Goal: Contribute content: Add original content to the website for others to see

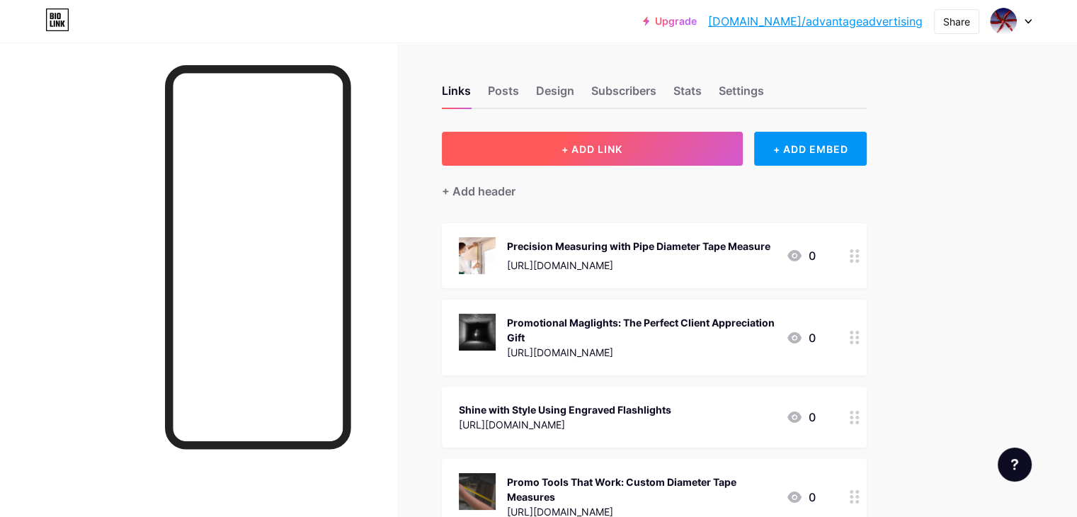
click at [592, 152] on button "+ ADD LINK" at bounding box center [592, 149] width 301 height 34
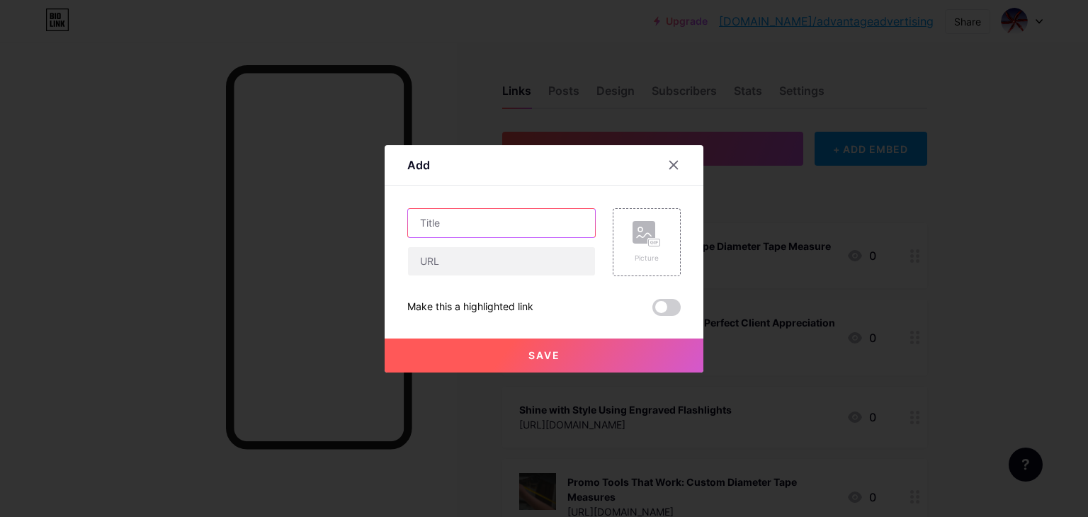
click at [471, 229] on input "text" at bounding box center [501, 223] width 187 height 28
click at [516, 227] on input "text" at bounding box center [501, 223] width 187 height 28
paste input "Architect Scale Ruler – Precision in Architectural Drawings"
type input "Architect Scale Ruler – Precision in Architectural Drawings"
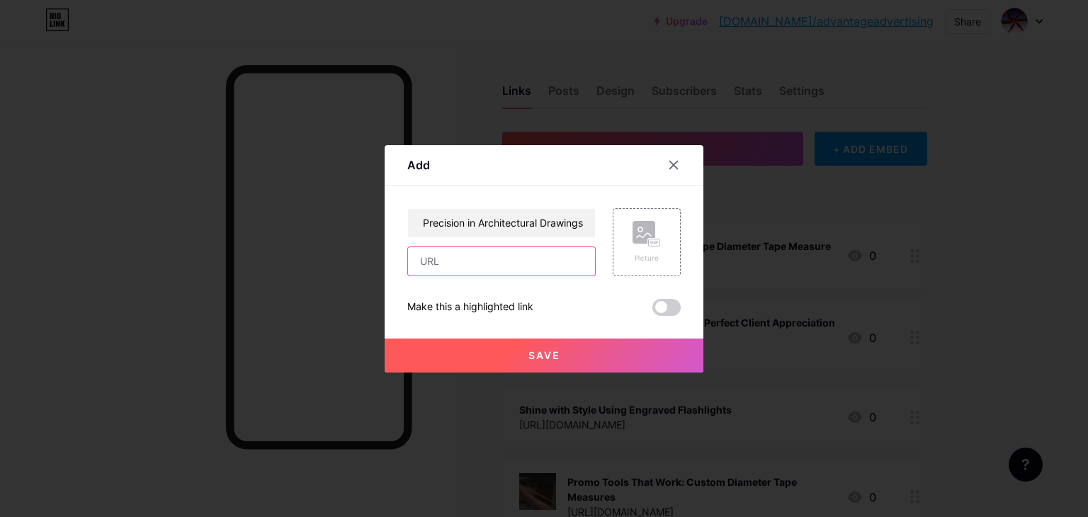
drag, startPoint x: 504, startPoint y: 272, endPoint x: 484, endPoint y: 257, distance: 24.8
click at [504, 272] on input "text" at bounding box center [501, 261] width 187 height 28
click at [501, 266] on input "text" at bounding box center [501, 261] width 187 height 28
paste input "[URL][DOMAIN_NAME]"
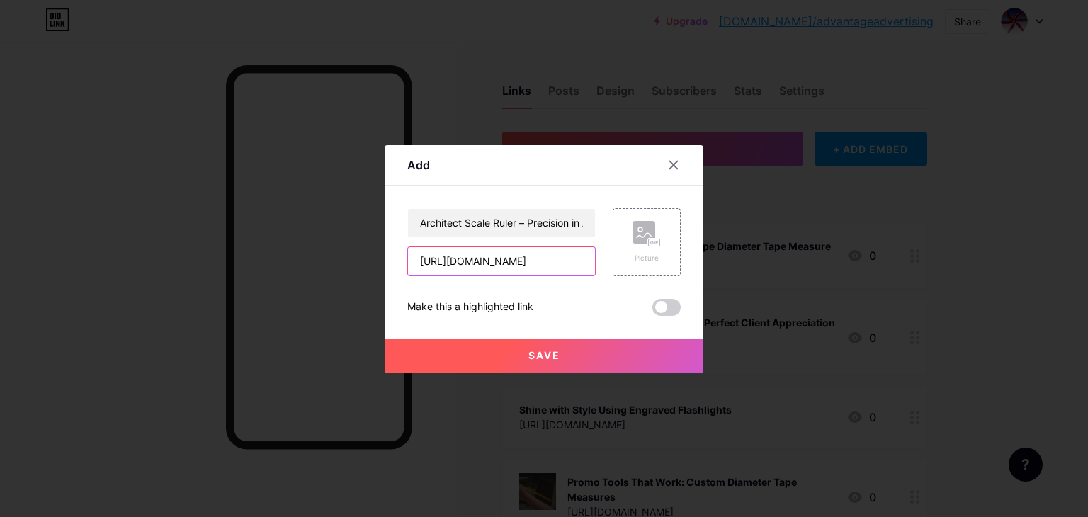
scroll to position [0, 336]
type input "[URL][DOMAIN_NAME]"
click at [666, 238] on div "Picture" at bounding box center [647, 242] width 68 height 68
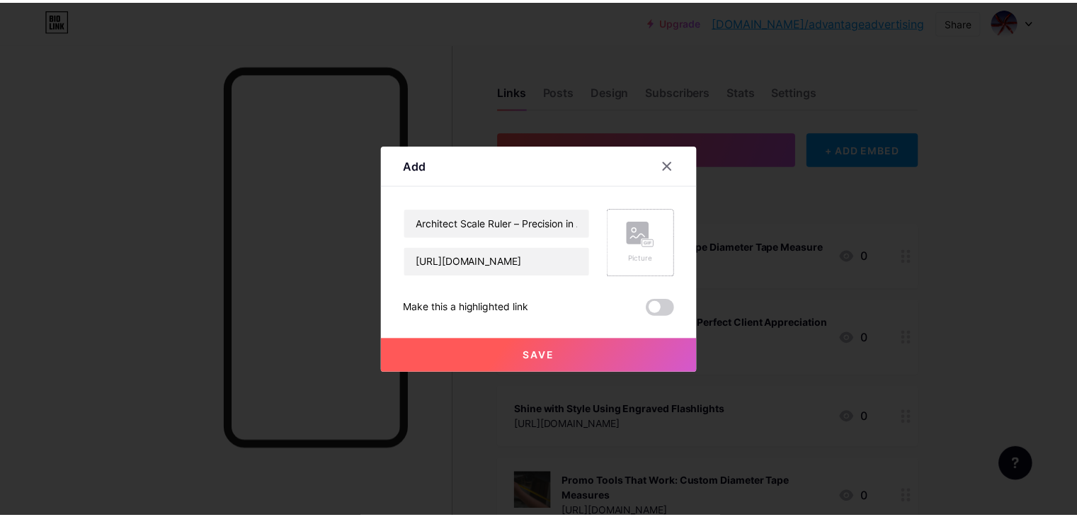
scroll to position [0, 0]
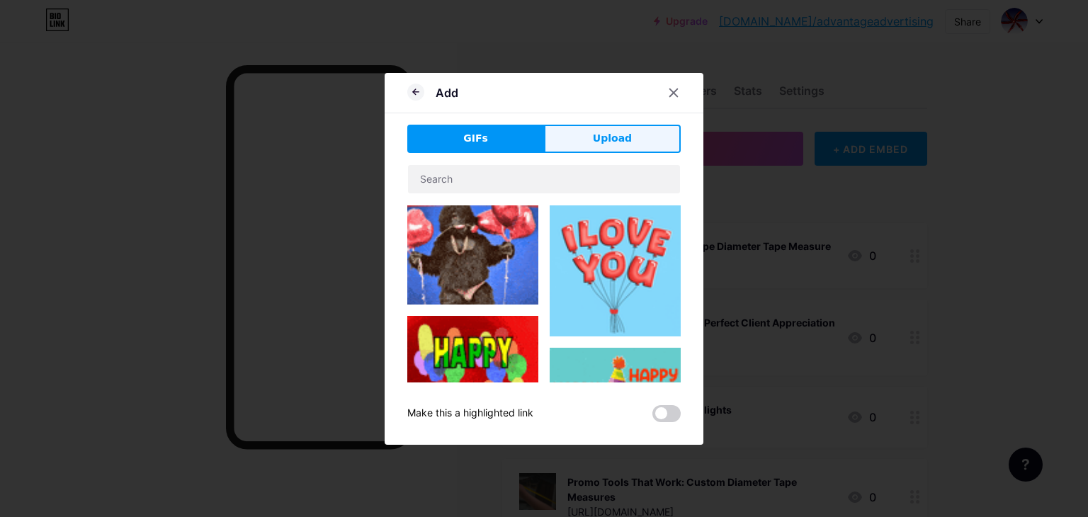
click at [575, 127] on button "Upload" at bounding box center [612, 139] width 137 height 28
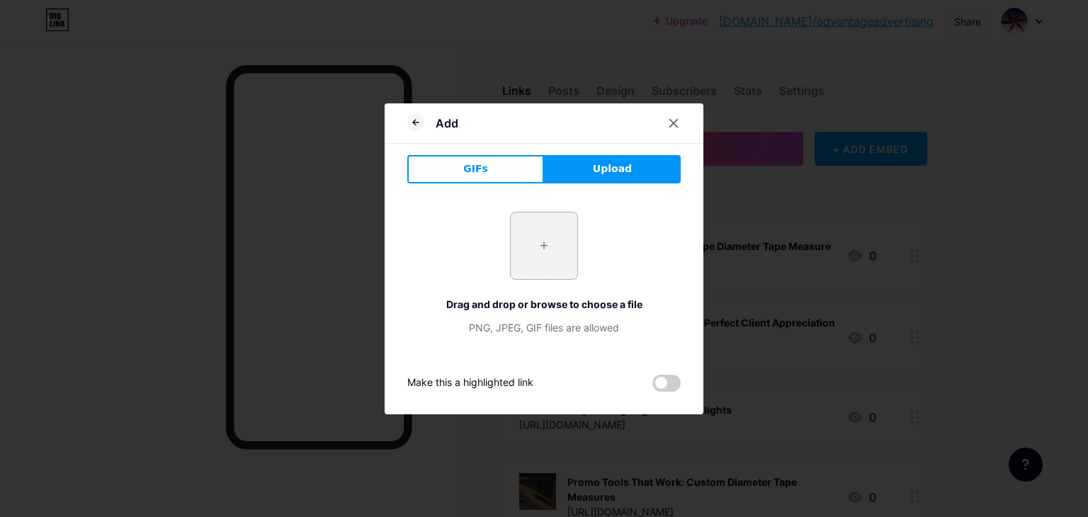
click at [537, 236] on input "file" at bounding box center [544, 245] width 67 height 67
type input "C:\fakepath\architect scale ruler (1).jpg"
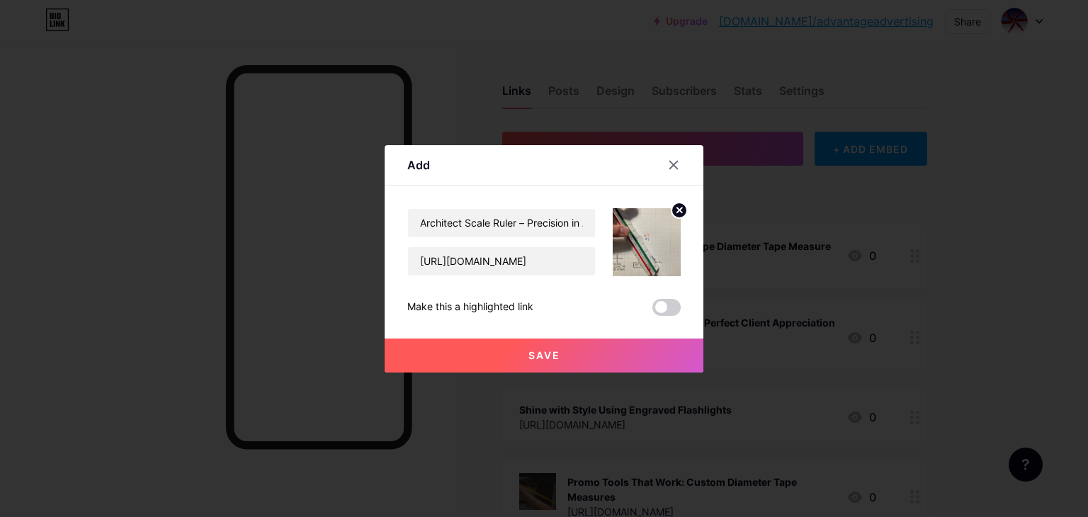
click at [539, 360] on button "Save" at bounding box center [543, 355] width 319 height 34
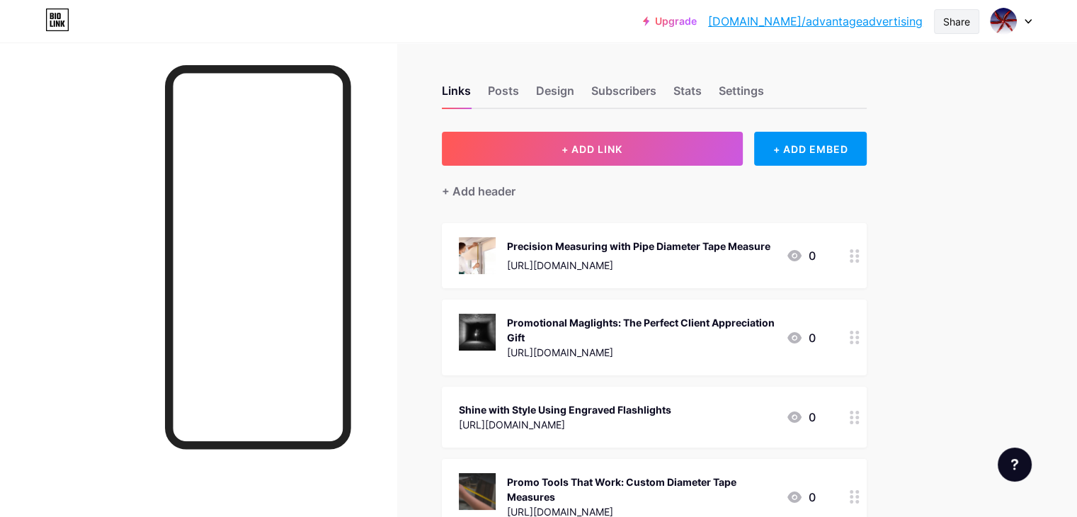
click at [957, 22] on div "Share" at bounding box center [956, 21] width 27 height 15
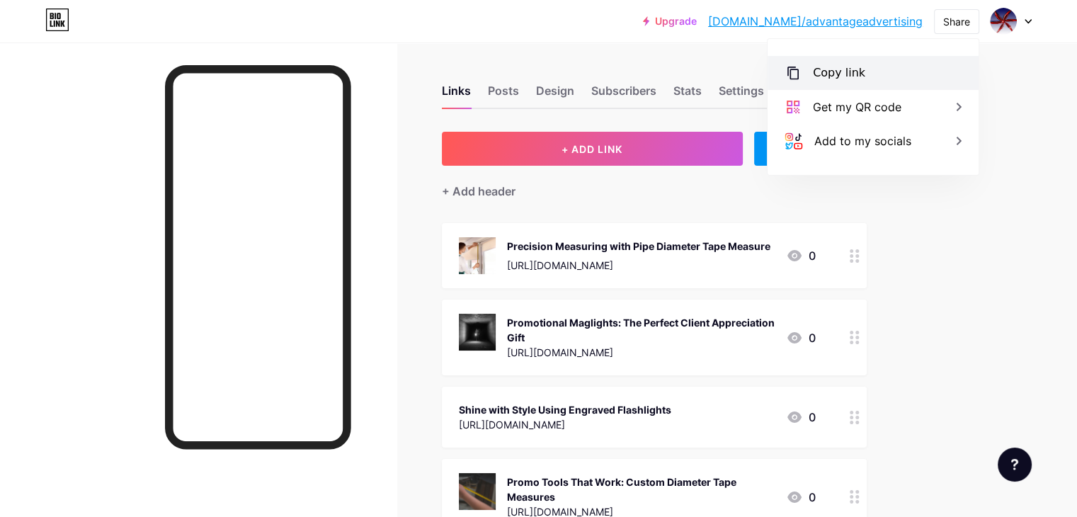
click at [889, 77] on div "Copy link" at bounding box center [873, 73] width 211 height 34
